Goal: Navigation & Orientation: Find specific page/section

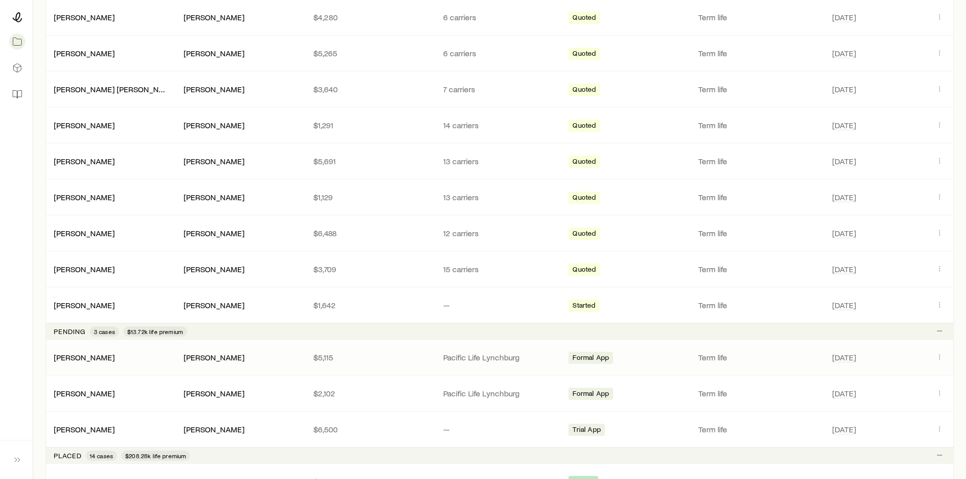
scroll to position [254, 0]
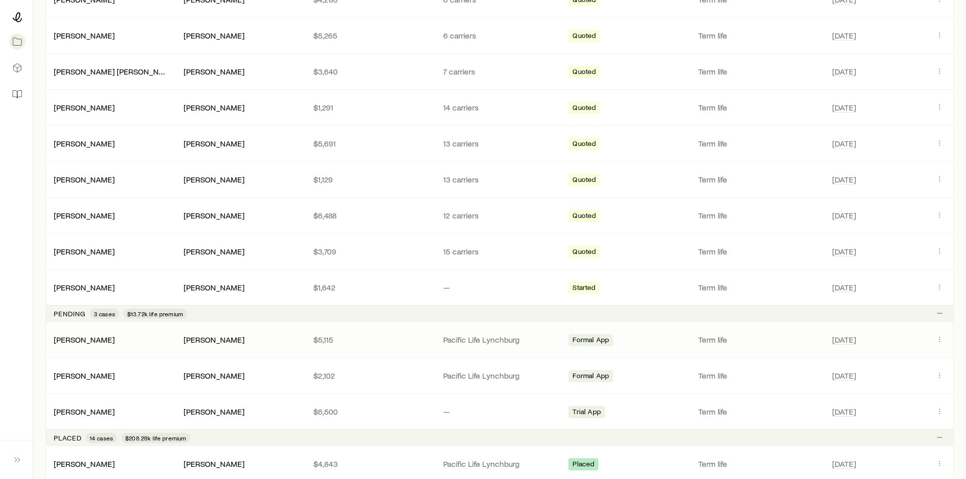
click at [113, 340] on div "[PERSON_NAME]" at bounding box center [111, 340] width 130 height 10
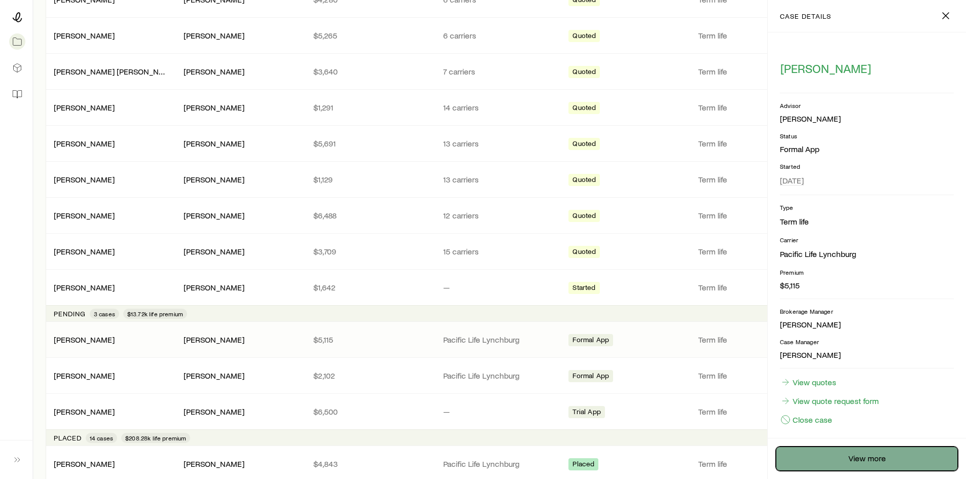
click at [858, 463] on link "View more" at bounding box center [867, 459] width 182 height 24
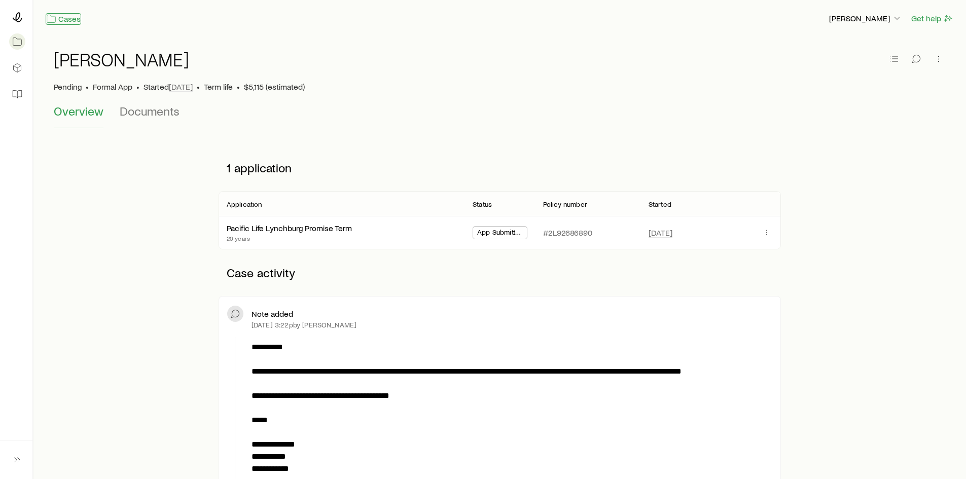
click at [75, 18] on link "Cases" at bounding box center [64, 19] width 36 height 12
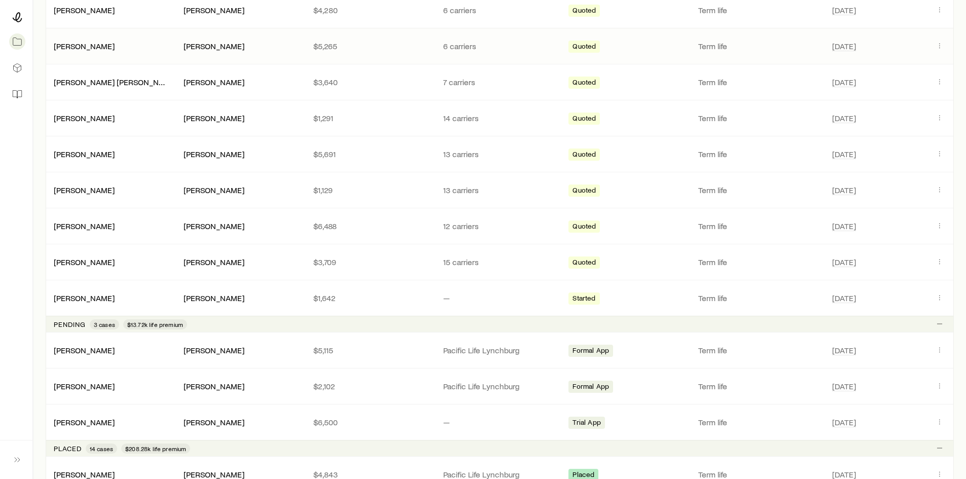
scroll to position [254, 0]
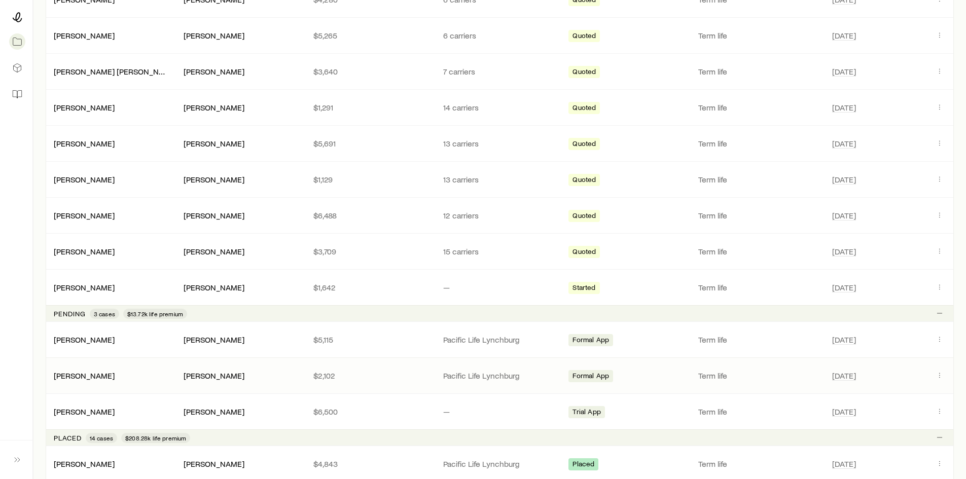
click at [148, 379] on div "[PERSON_NAME]" at bounding box center [111, 376] width 130 height 10
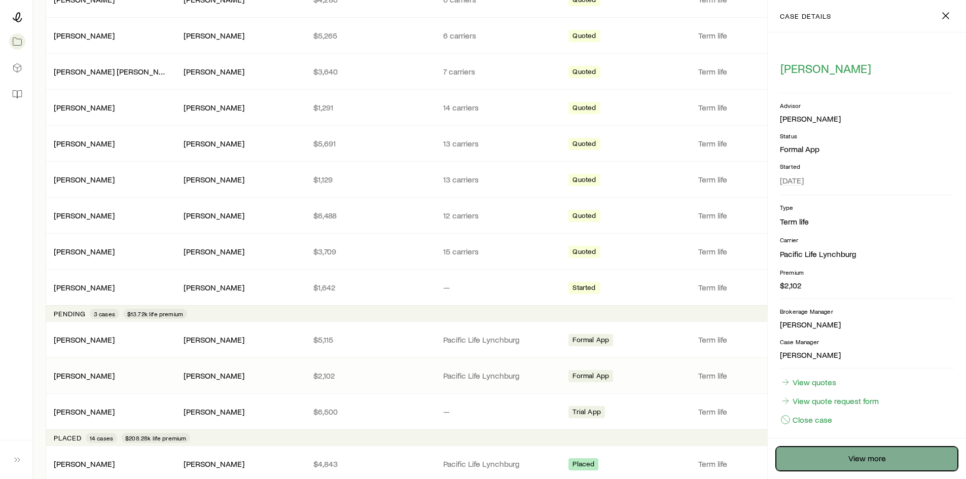
click at [817, 462] on link "View more" at bounding box center [867, 459] width 182 height 24
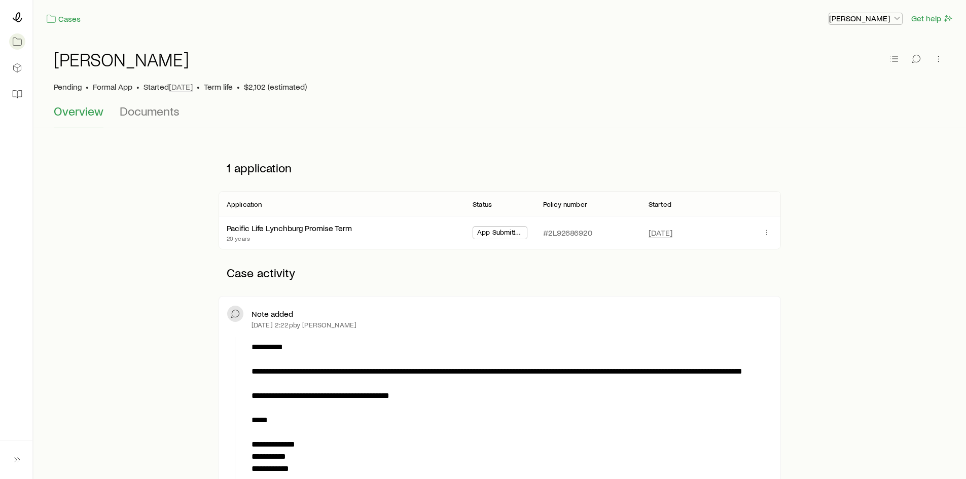
click at [895, 21] on icon "button" at bounding box center [897, 18] width 10 height 10
click at [830, 43] on span "Sign out" at bounding box center [818, 46] width 28 height 10
